Goal: Transaction & Acquisition: Purchase product/service

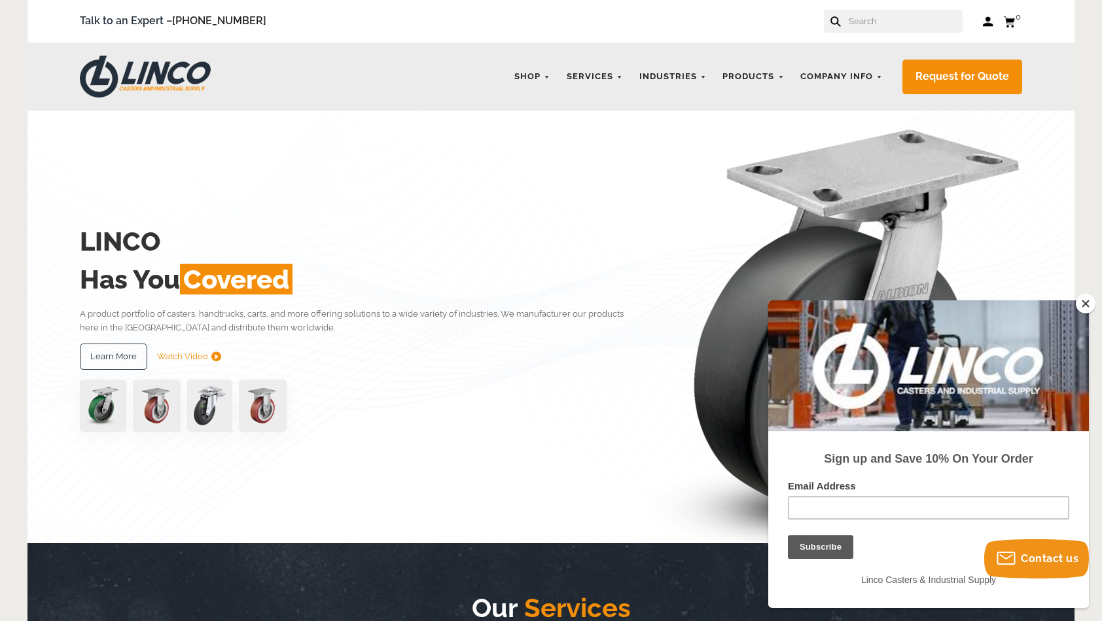
click at [1087, 297] on button "Close" at bounding box center [1085, 304] width 20 height 20
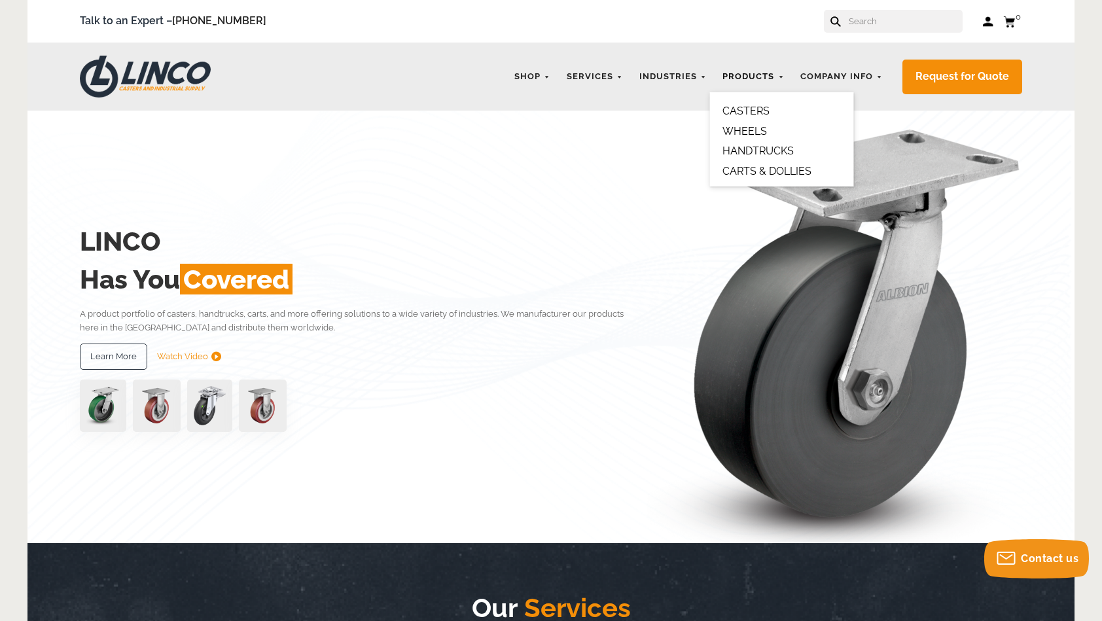
click at [752, 84] on link "Products" at bounding box center [753, 77] width 75 height 26
click at [755, 111] on link "CASTERS" at bounding box center [745, 111] width 47 height 12
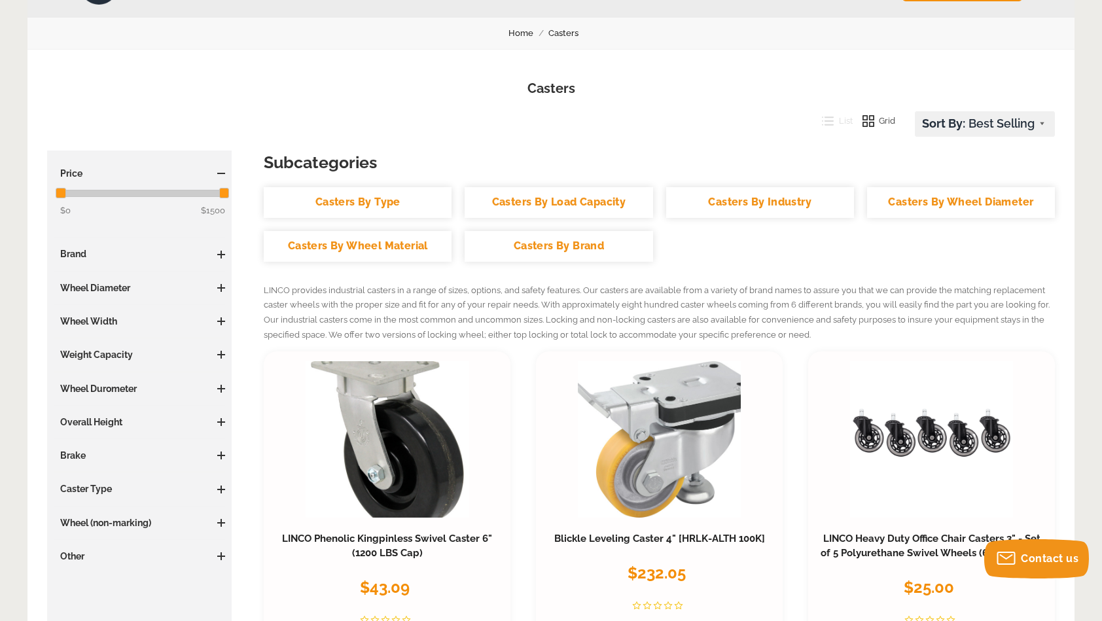
scroll to position [131, 0]
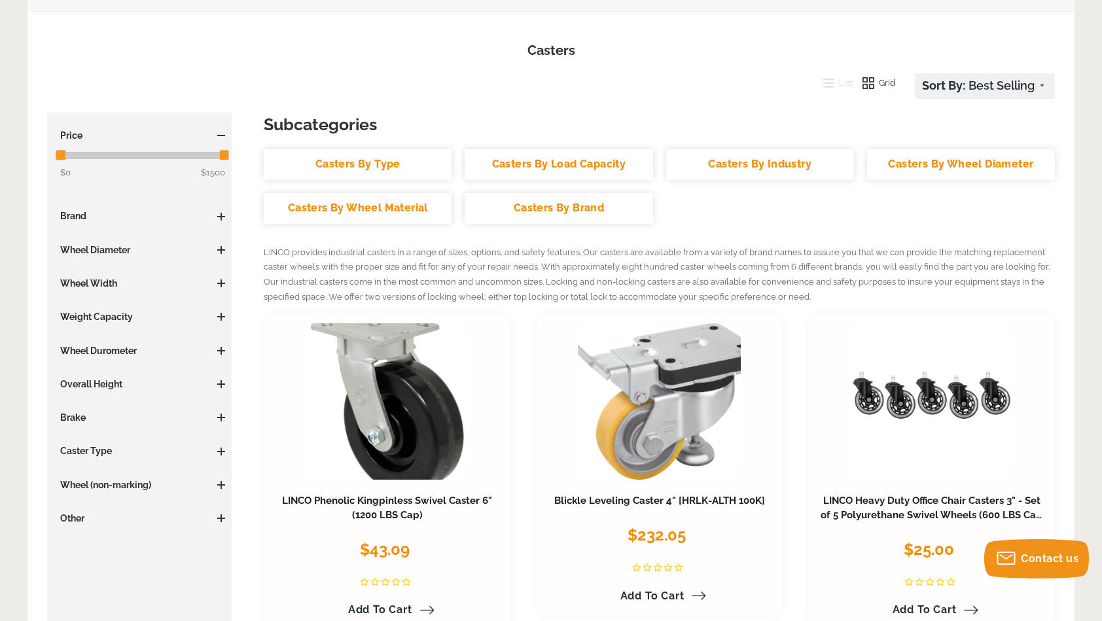
click at [143, 455] on h3 "Caster Type" at bounding box center [139, 450] width 171 height 13
click at [221, 447] on span at bounding box center [221, 451] width 8 height 8
click at [219, 447] on span at bounding box center [221, 451] width 8 height 8
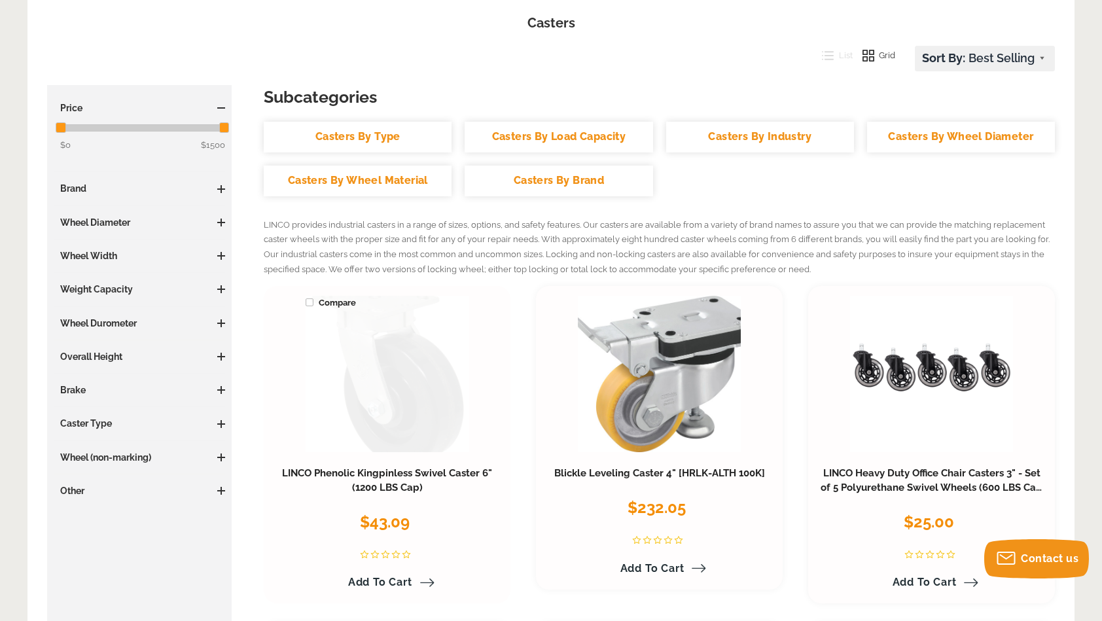
scroll to position [160, 0]
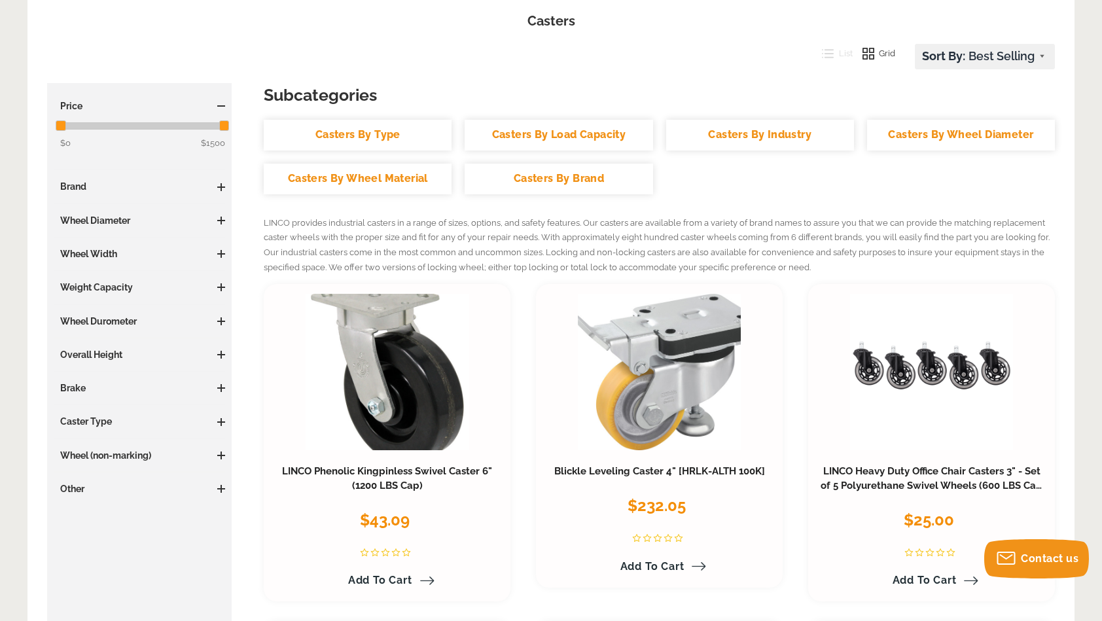
click at [217, 491] on h3 "Other" at bounding box center [139, 488] width 171 height 13
click at [215, 489] on h3 "Other" at bounding box center [139, 488] width 171 height 13
click at [217, 487] on span at bounding box center [221, 489] width 8 height 8
click at [218, 455] on span at bounding box center [221, 455] width 8 height 1
click at [218, 423] on span at bounding box center [221, 422] width 8 height 8
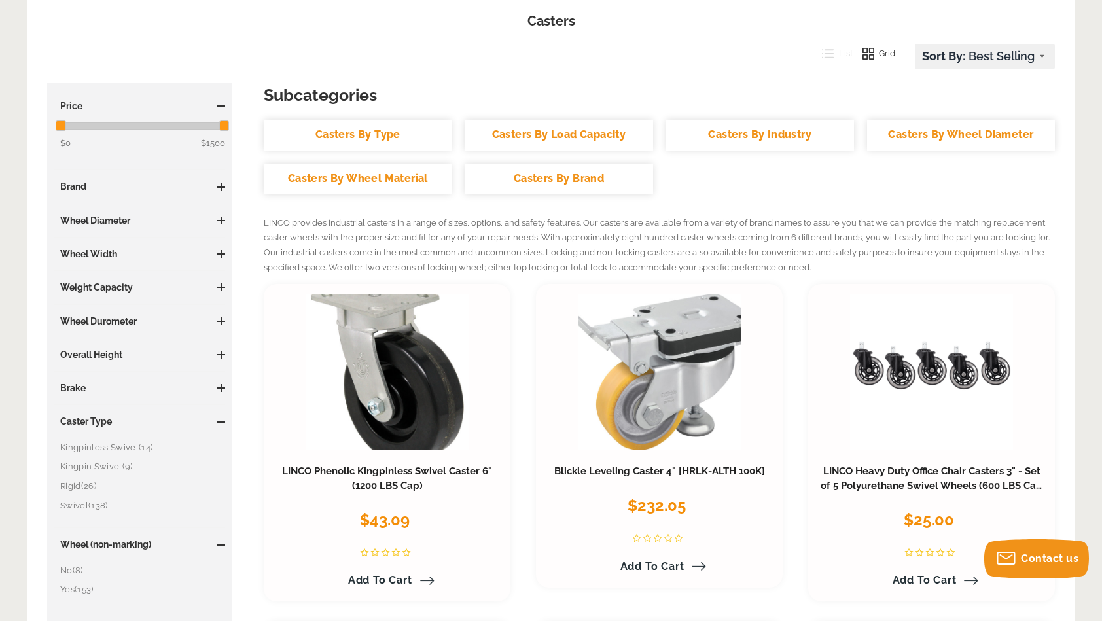
click at [220, 391] on h3 "Brake" at bounding box center [139, 387] width 171 height 13
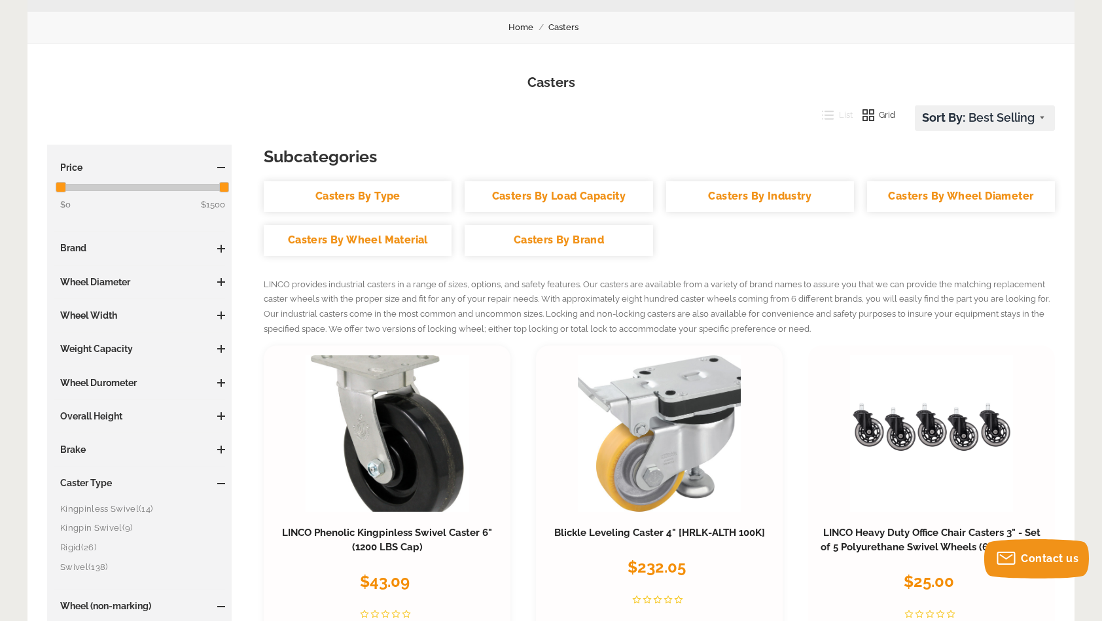
scroll to position [95, 0]
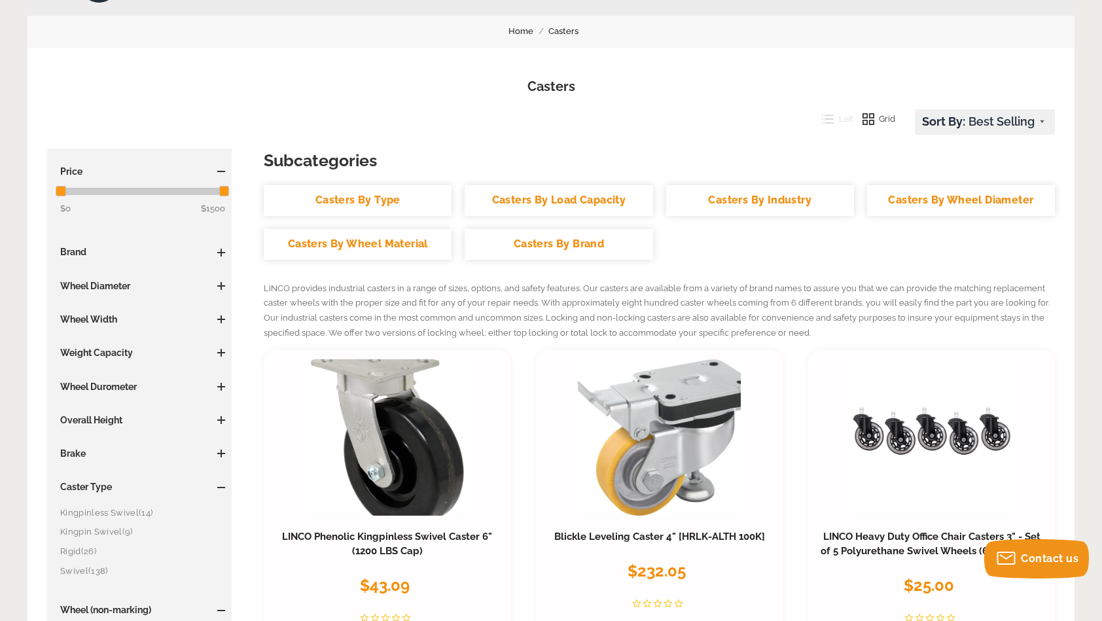
click at [409, 187] on link "Casters By Type" at bounding box center [358, 200] width 188 height 31
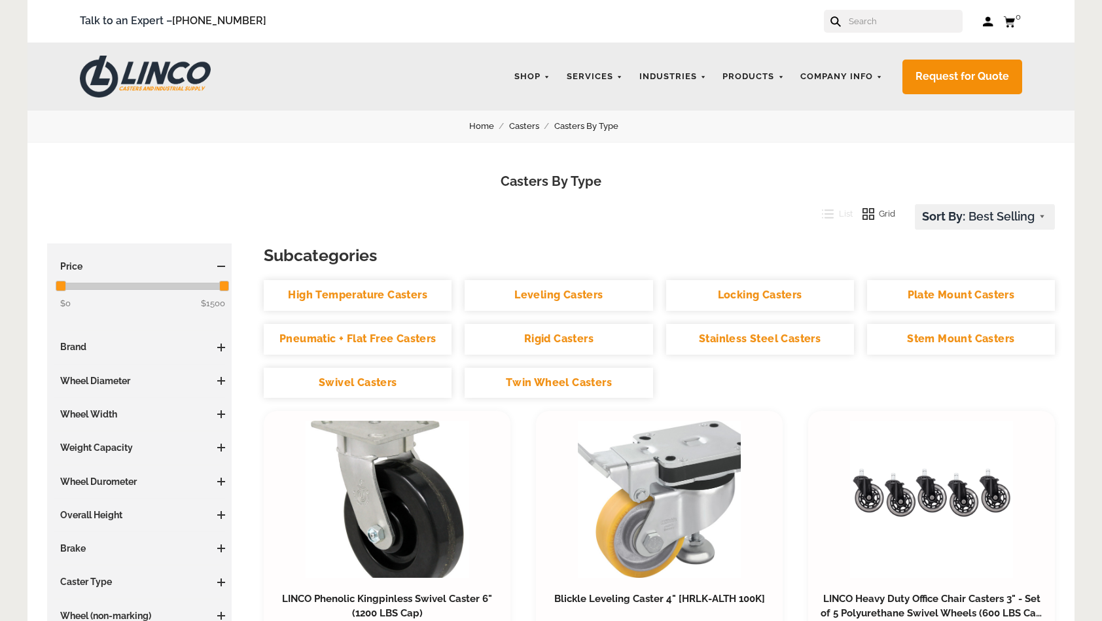
scroll to position [196, 0]
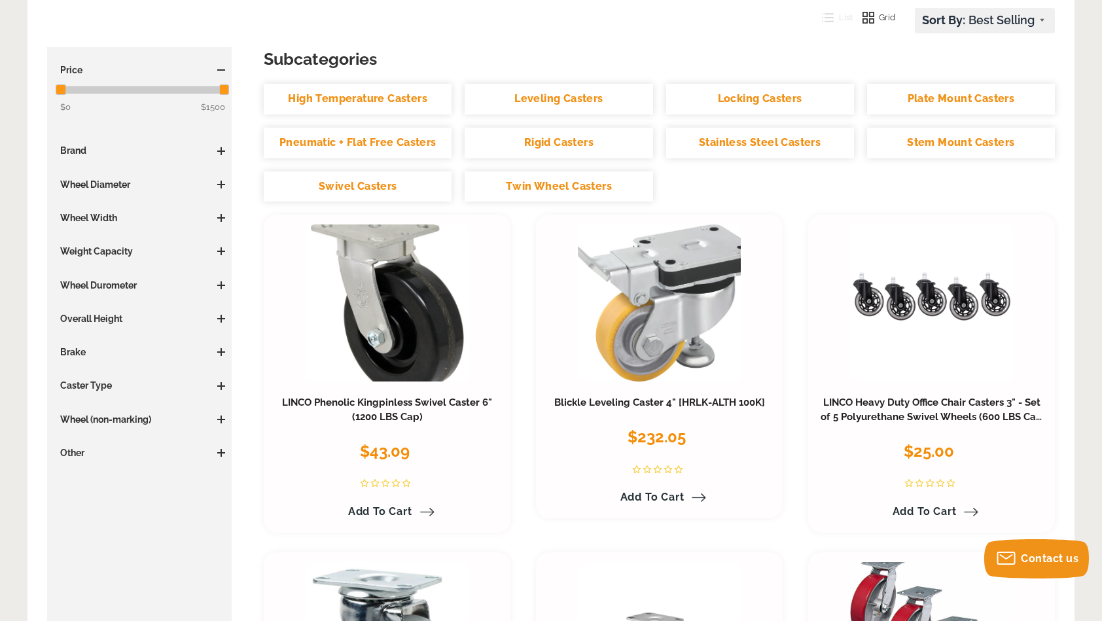
click at [956, 150] on link "Stem Mount Casters" at bounding box center [961, 143] width 188 height 31
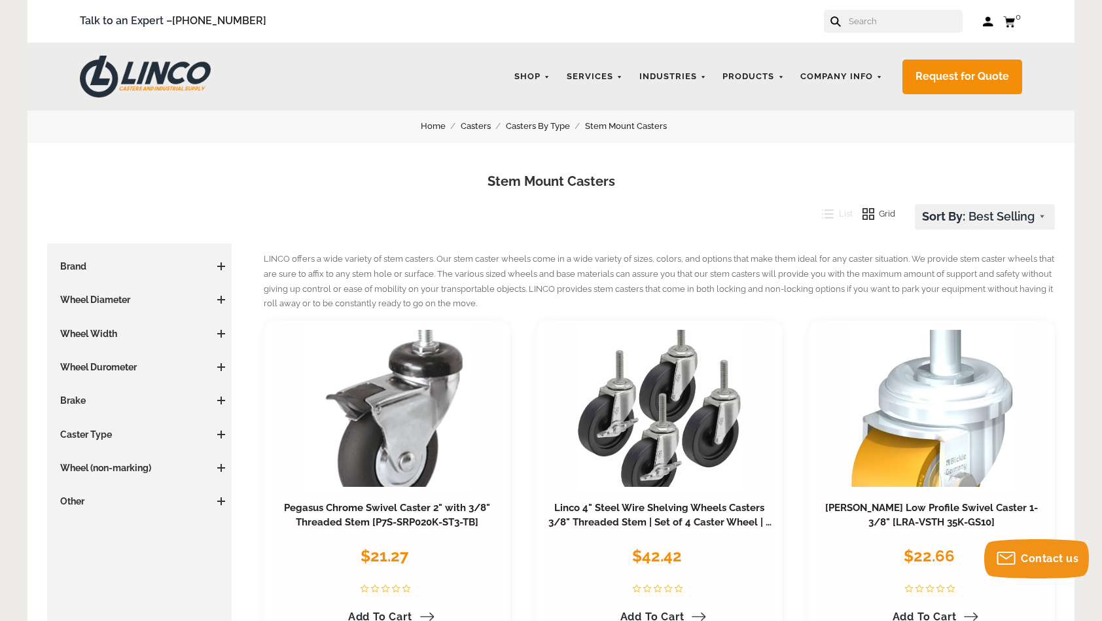
click at [1010, 215] on select "Featured Items Newest Items Best Selling A to Z Z to A By Review Price: Ascendi…" at bounding box center [984, 217] width 139 height 24
click at [627, 259] on p "LINCO offers a wide variety of stem casters. Our stem caster wheels come in a w…" at bounding box center [659, 282] width 791 height 60
click at [154, 498] on h3 "Other" at bounding box center [139, 501] width 171 height 13
click at [223, 497] on span at bounding box center [221, 501] width 8 height 8
click at [218, 472] on div "Wheel (non-marking) Yes (28)" at bounding box center [139, 473] width 171 height 24
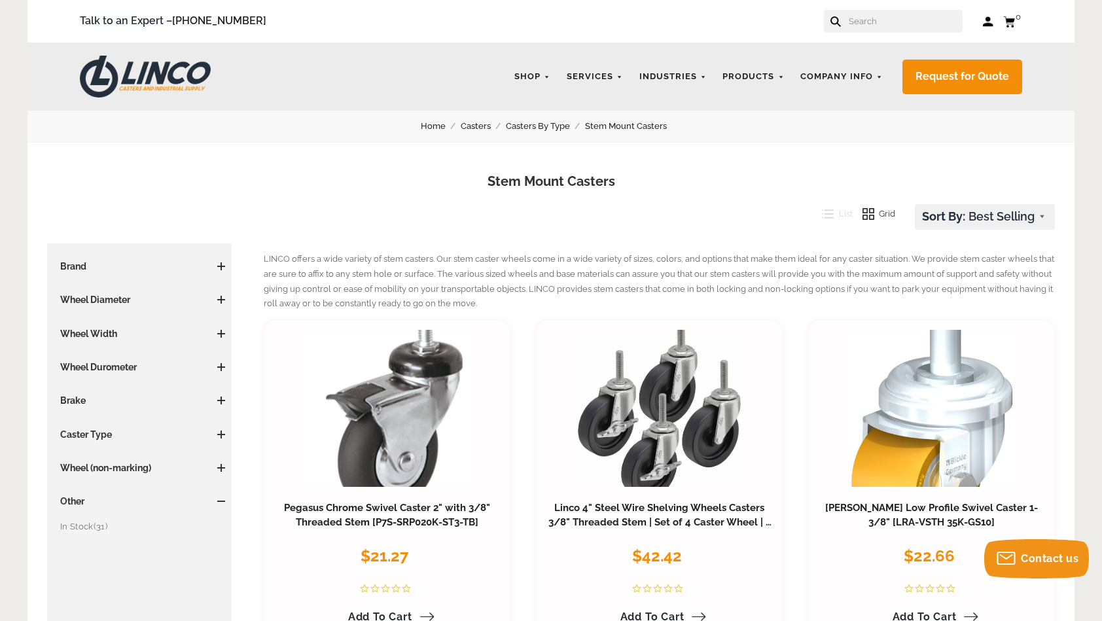
click at [217, 467] on span at bounding box center [221, 467] width 8 height 1
click at [217, 432] on span at bounding box center [221, 434] width 8 height 8
click at [218, 396] on span at bounding box center [221, 400] width 8 height 8
click at [218, 366] on span at bounding box center [221, 366] width 8 height 1
click at [224, 336] on span at bounding box center [221, 334] width 8 height 8
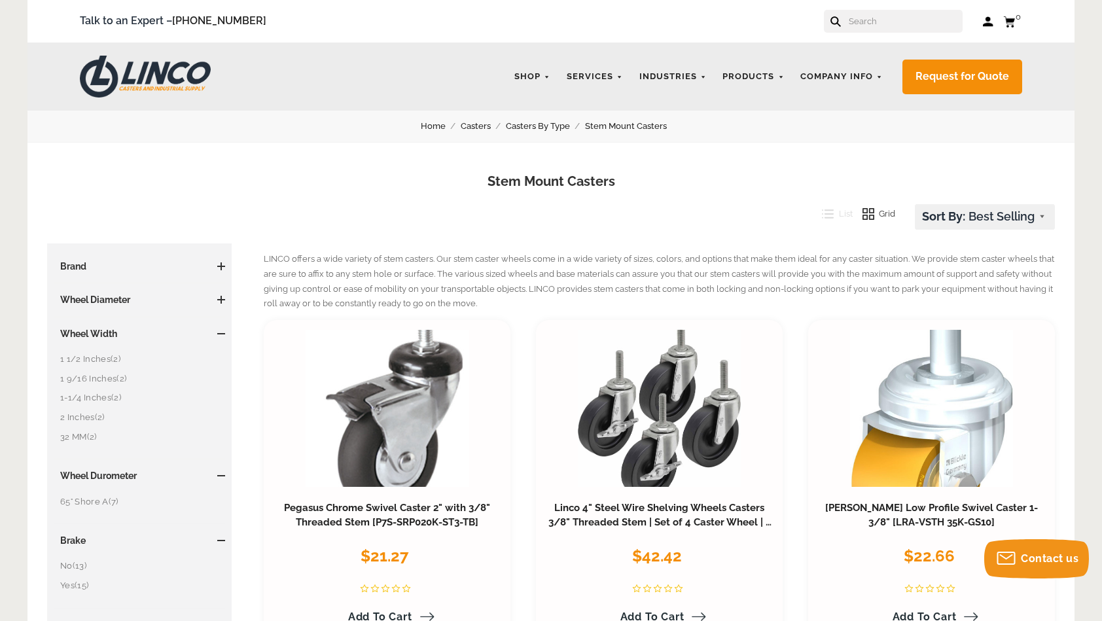
click at [224, 300] on span at bounding box center [221, 299] width 8 height 1
click at [220, 263] on span at bounding box center [221, 266] width 8 height 8
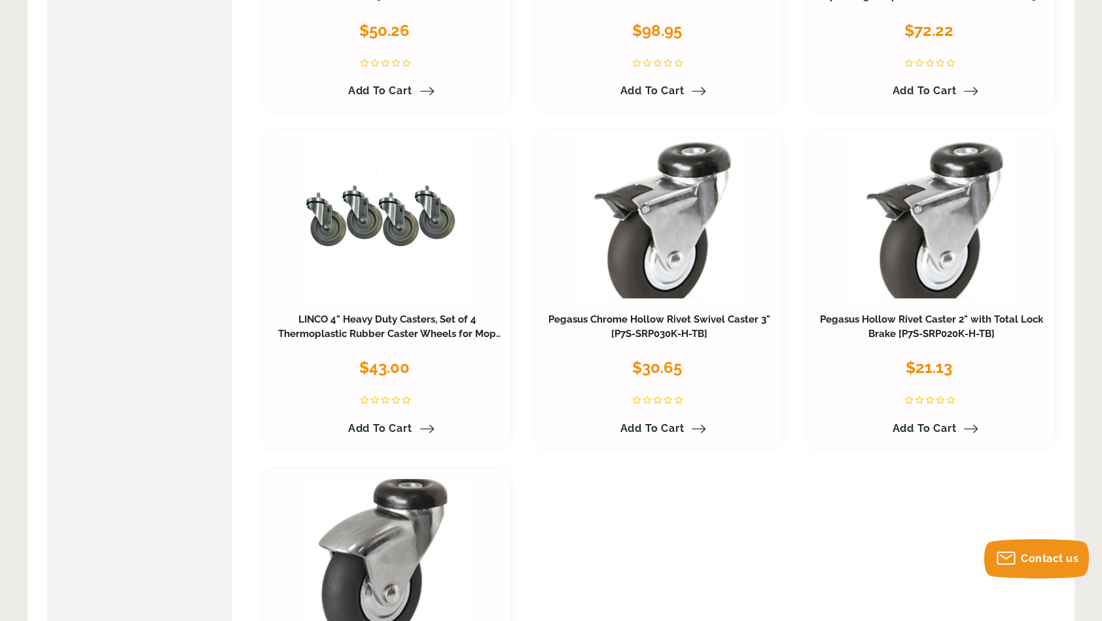
scroll to position [3205, 0]
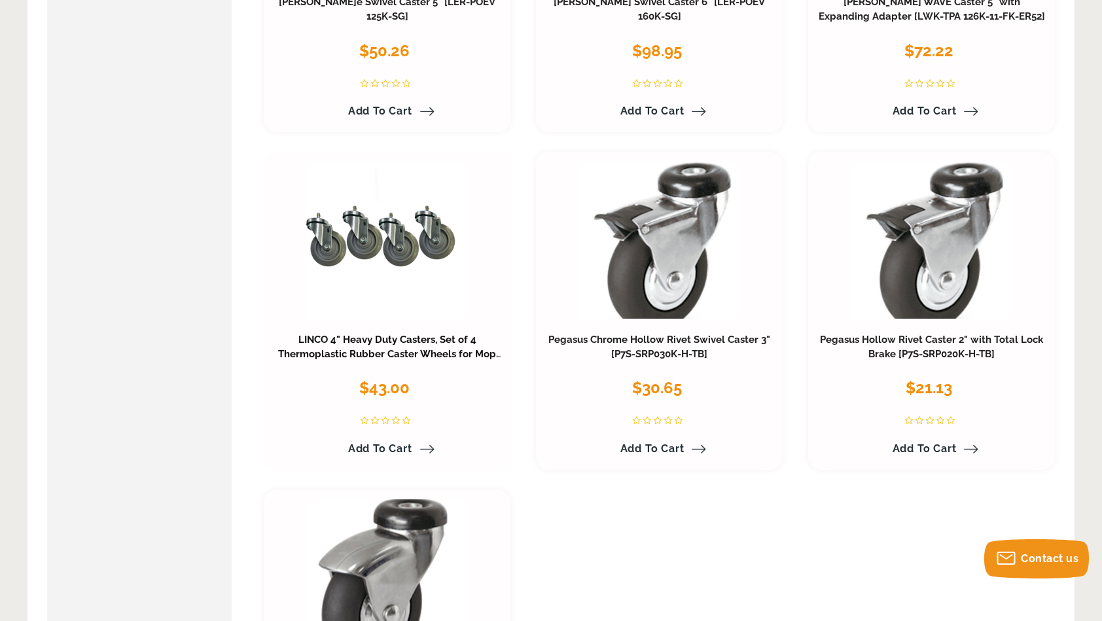
click at [438, 352] on link "LINCO 4" Heavy Duty Casters, Set of 4 Thermoplastic Rubber Caster Wheels for Mo…" at bounding box center [388, 361] width 227 height 54
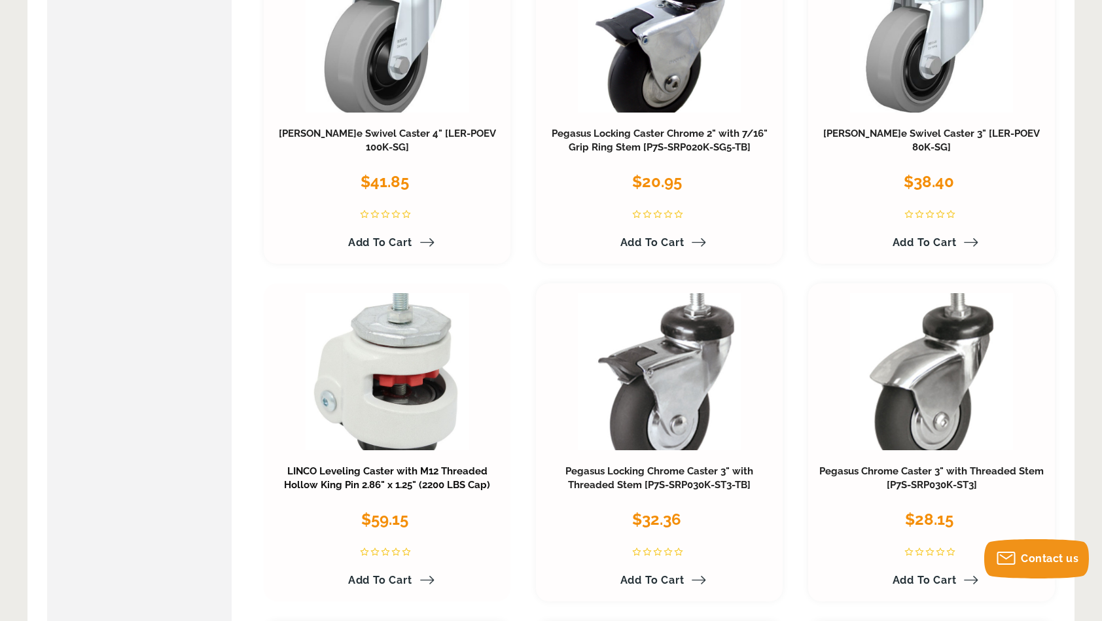
scroll to position [1047, 0]
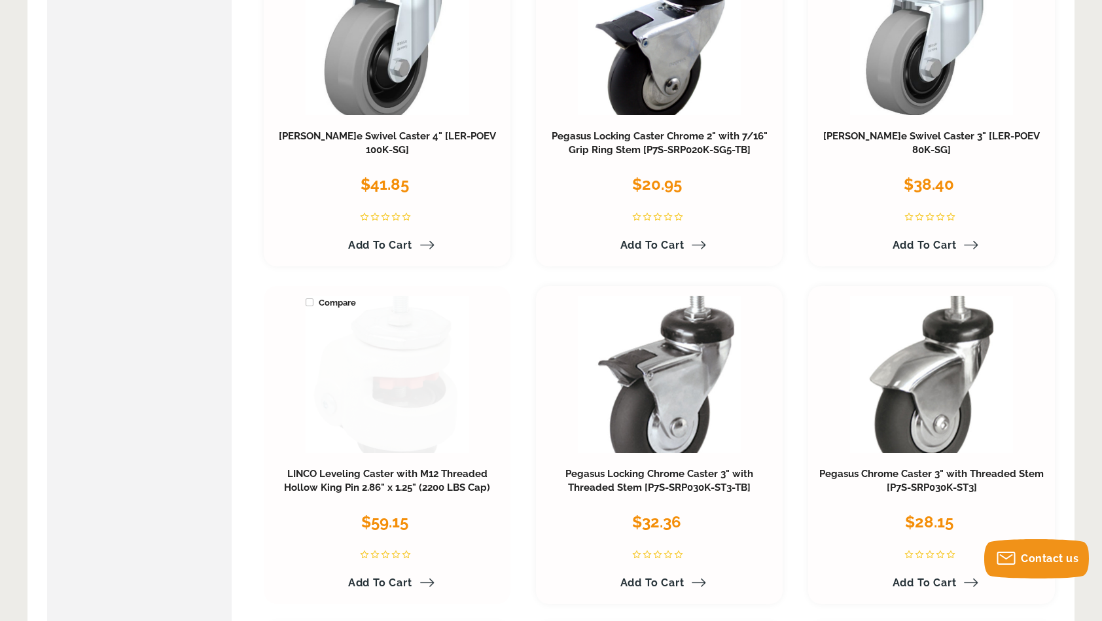
click at [343, 433] on link at bounding box center [387, 374] width 164 height 157
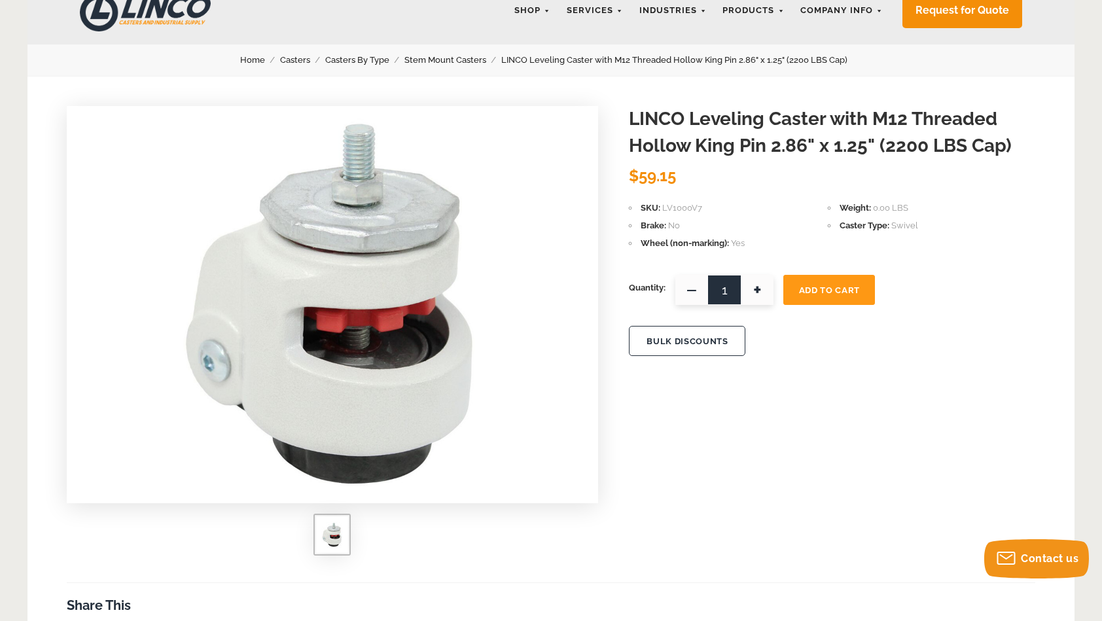
scroll to position [65, 0]
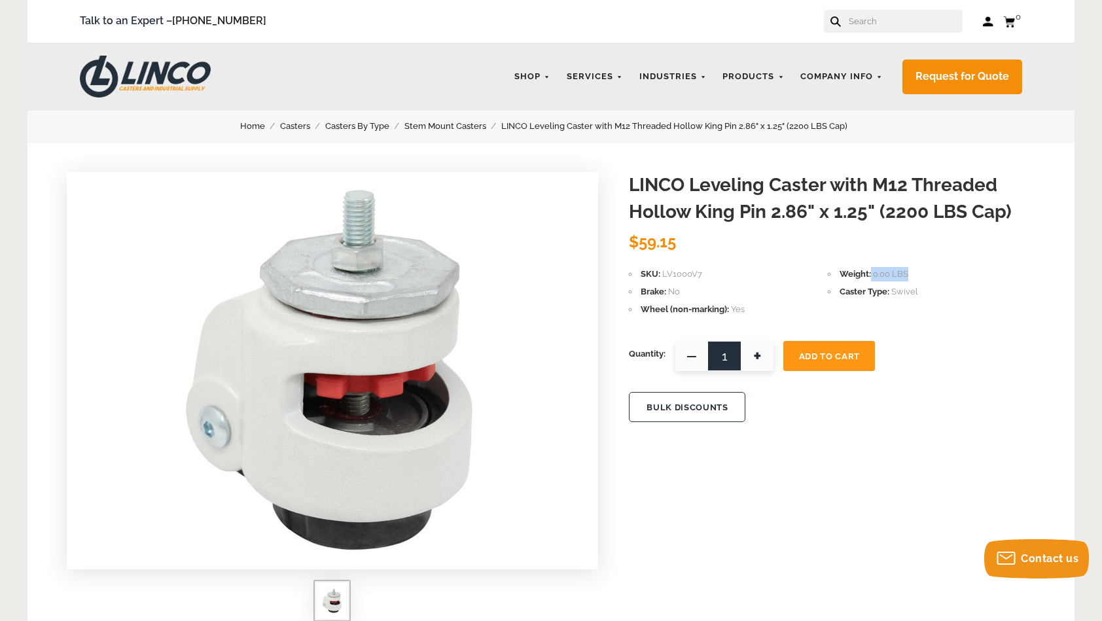
drag, startPoint x: 918, startPoint y: 273, endPoint x: 852, endPoint y: 274, distance: 66.1
click at [854, 274] on li "Weight 0.00 LBS" at bounding box center [926, 274] width 199 height 14
drag, startPoint x: 852, startPoint y: 274, endPoint x: 955, endPoint y: 307, distance: 108.4
click at [957, 319] on div "SKU LV1000V7 Weight 0.00 LBS Stock Brake No Caster Type Swivel Wheel (non-marki…" at bounding box center [832, 293] width 406 height 52
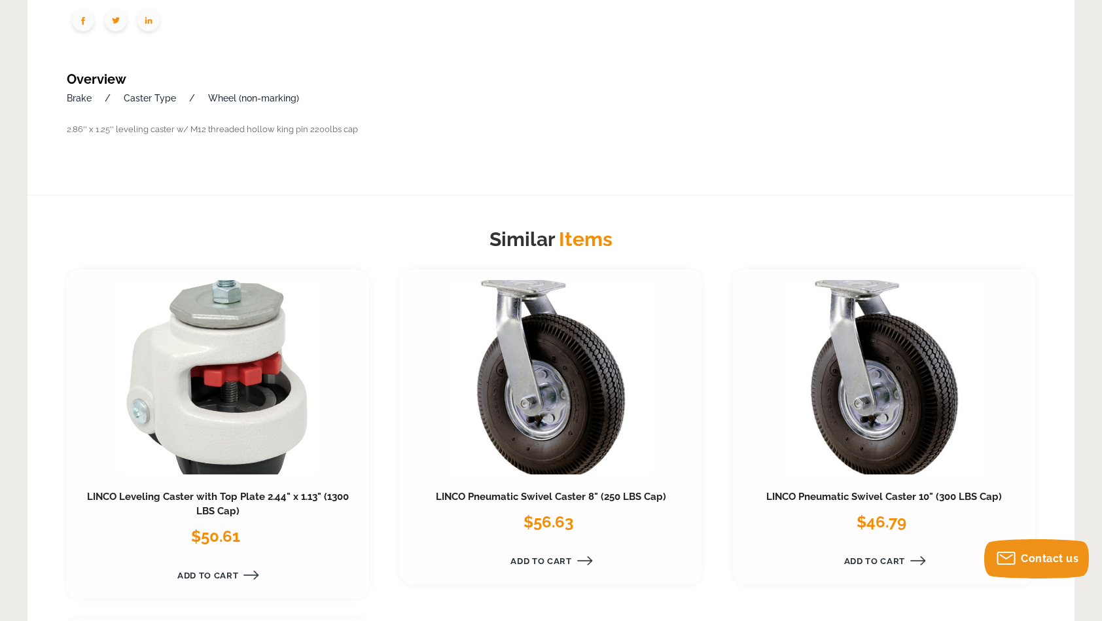
scroll to position [1047, 0]
